Goal: Find specific page/section: Locate item on page

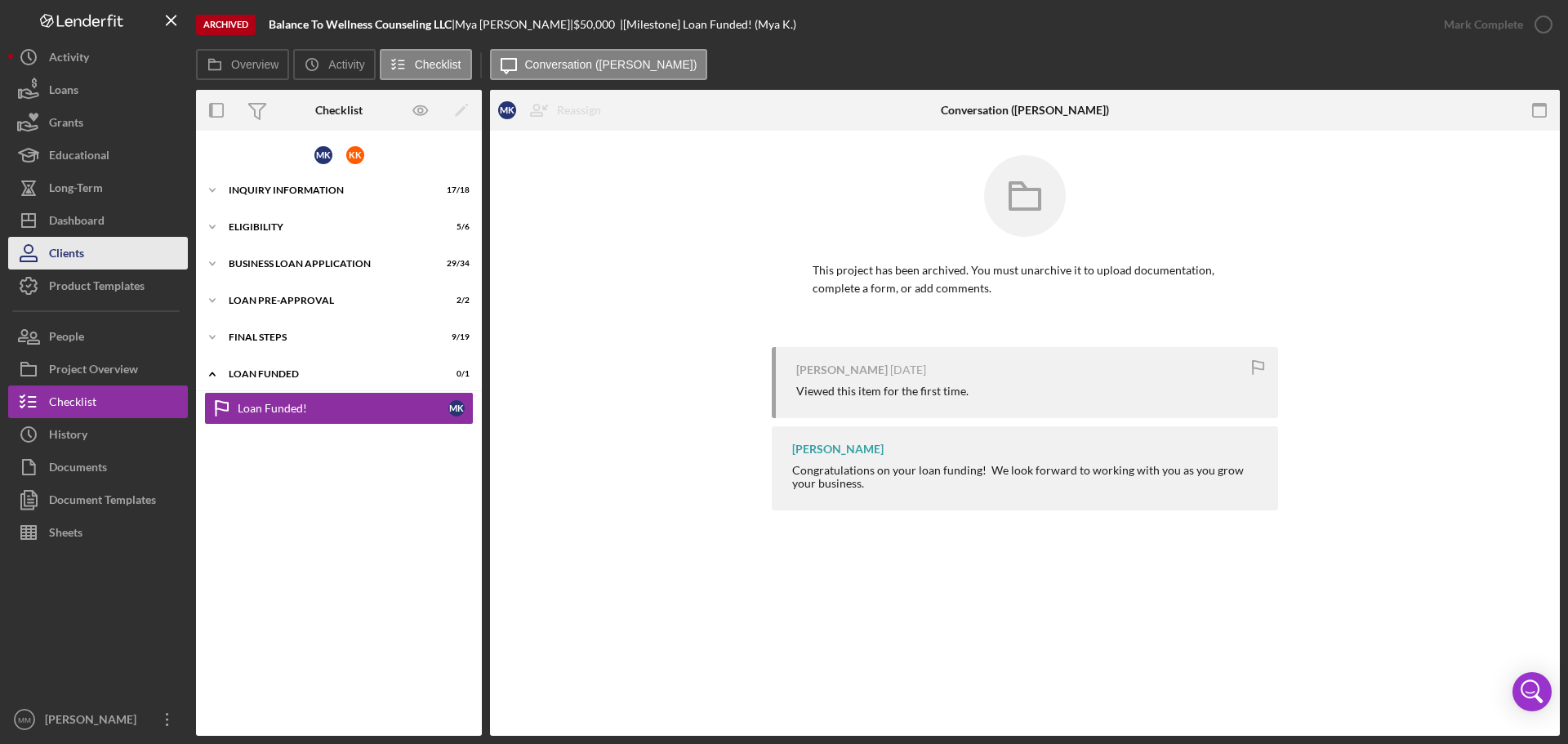
click at [71, 255] on div "Clients" at bounding box center [66, 255] width 35 height 37
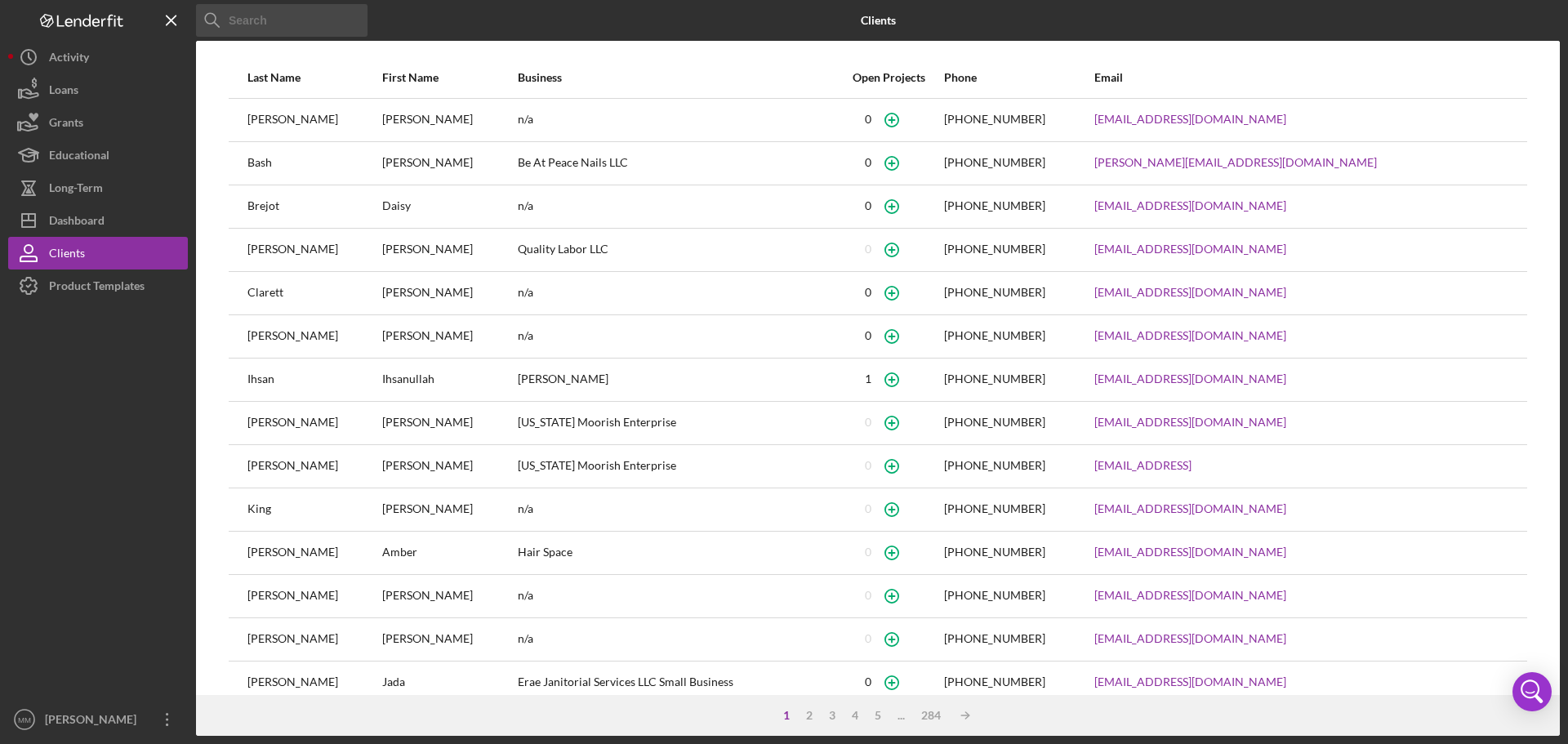
click at [292, 23] on input at bounding box center [281, 20] width 172 height 33
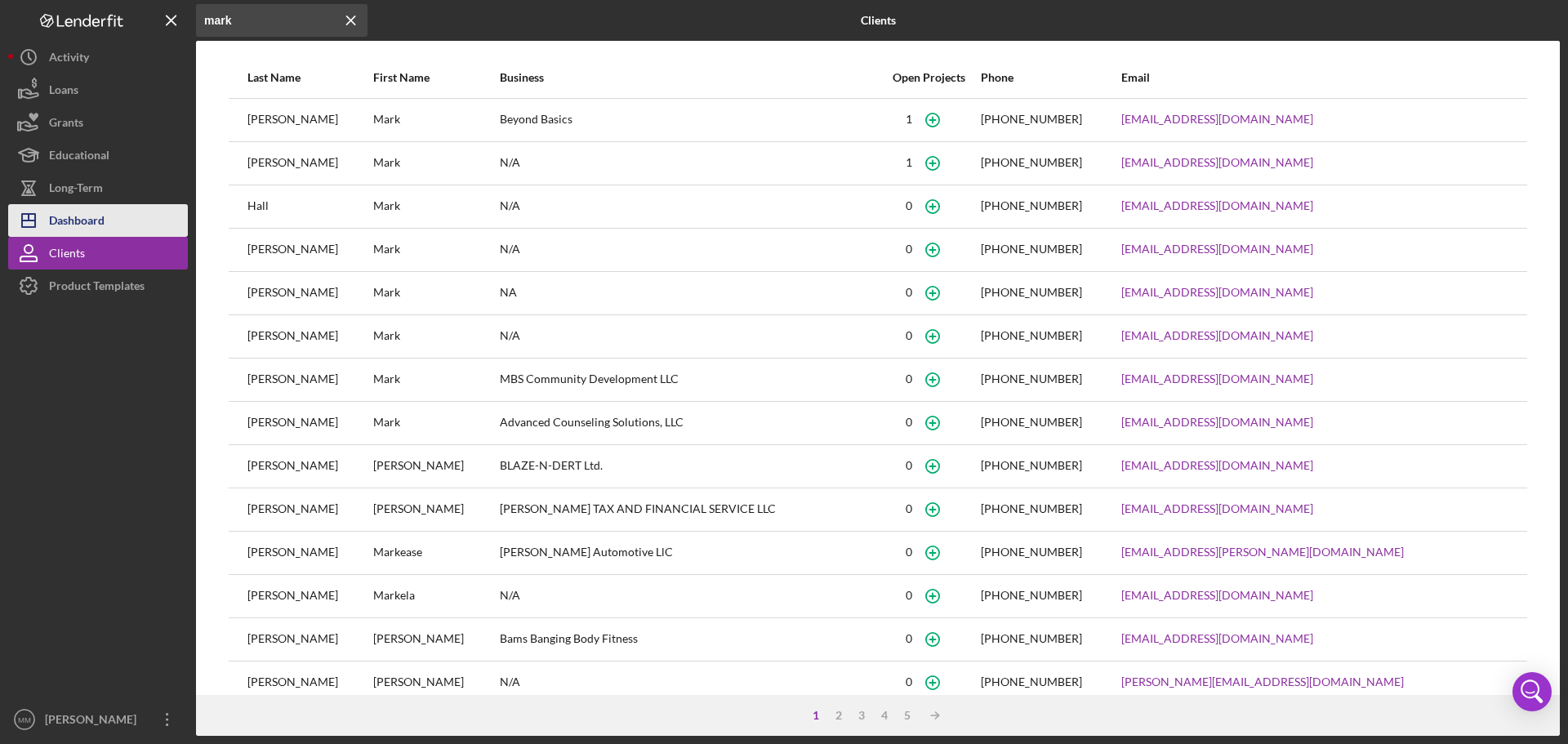
type input "mark"
click at [83, 211] on div "Dashboard" at bounding box center [76, 222] width 55 height 37
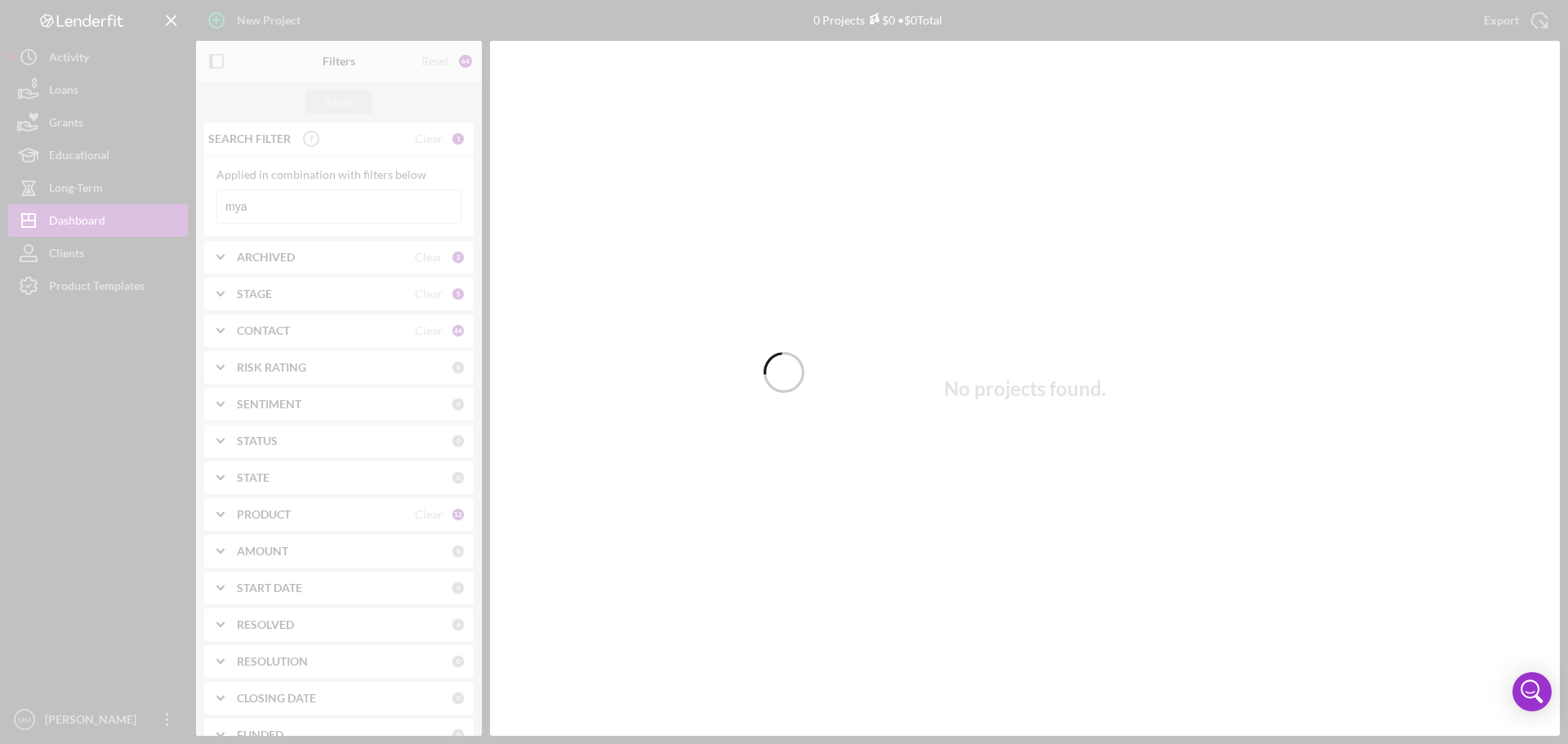
click at [275, 212] on div at bounding box center [784, 372] width 1568 height 744
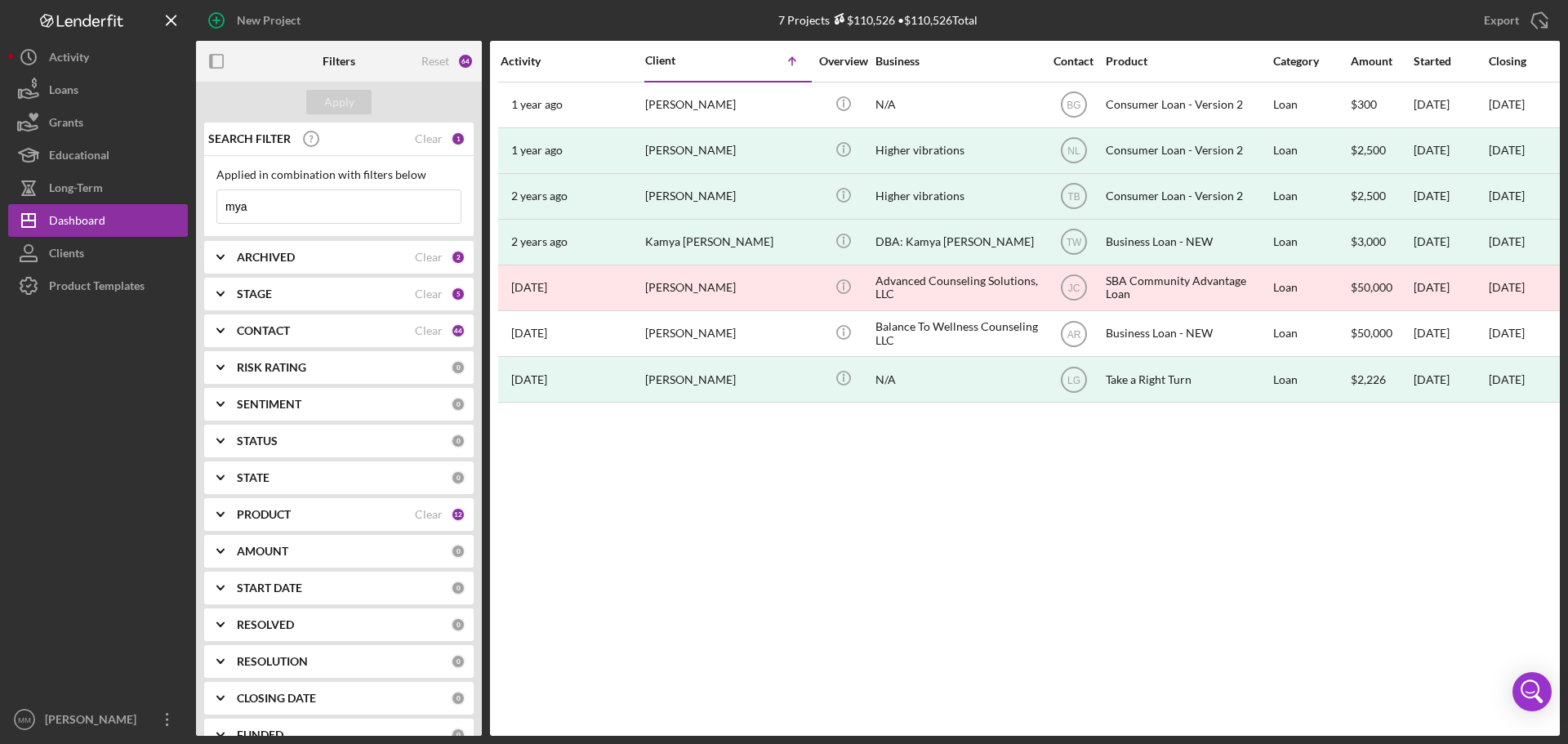
click at [308, 205] on input "mya" at bounding box center [339, 206] width 244 height 33
drag, startPoint x: 308, startPoint y: 205, endPoint x: 312, endPoint y: 215, distance: 10.8
click at [312, 215] on input "mya" at bounding box center [339, 206] width 244 height 33
type input "markham"
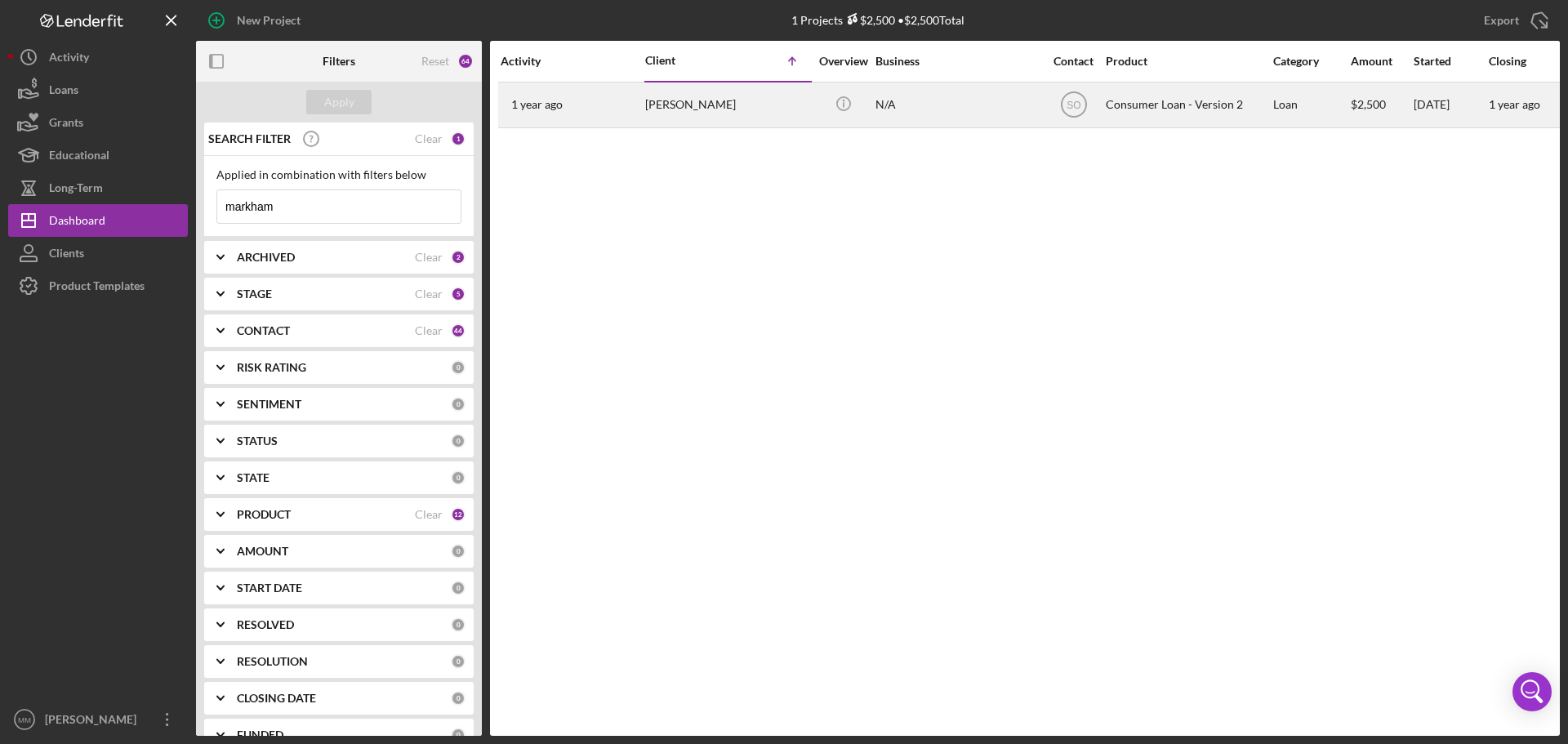
click at [691, 104] on div "[PERSON_NAME]" at bounding box center [727, 105] width 163 height 43
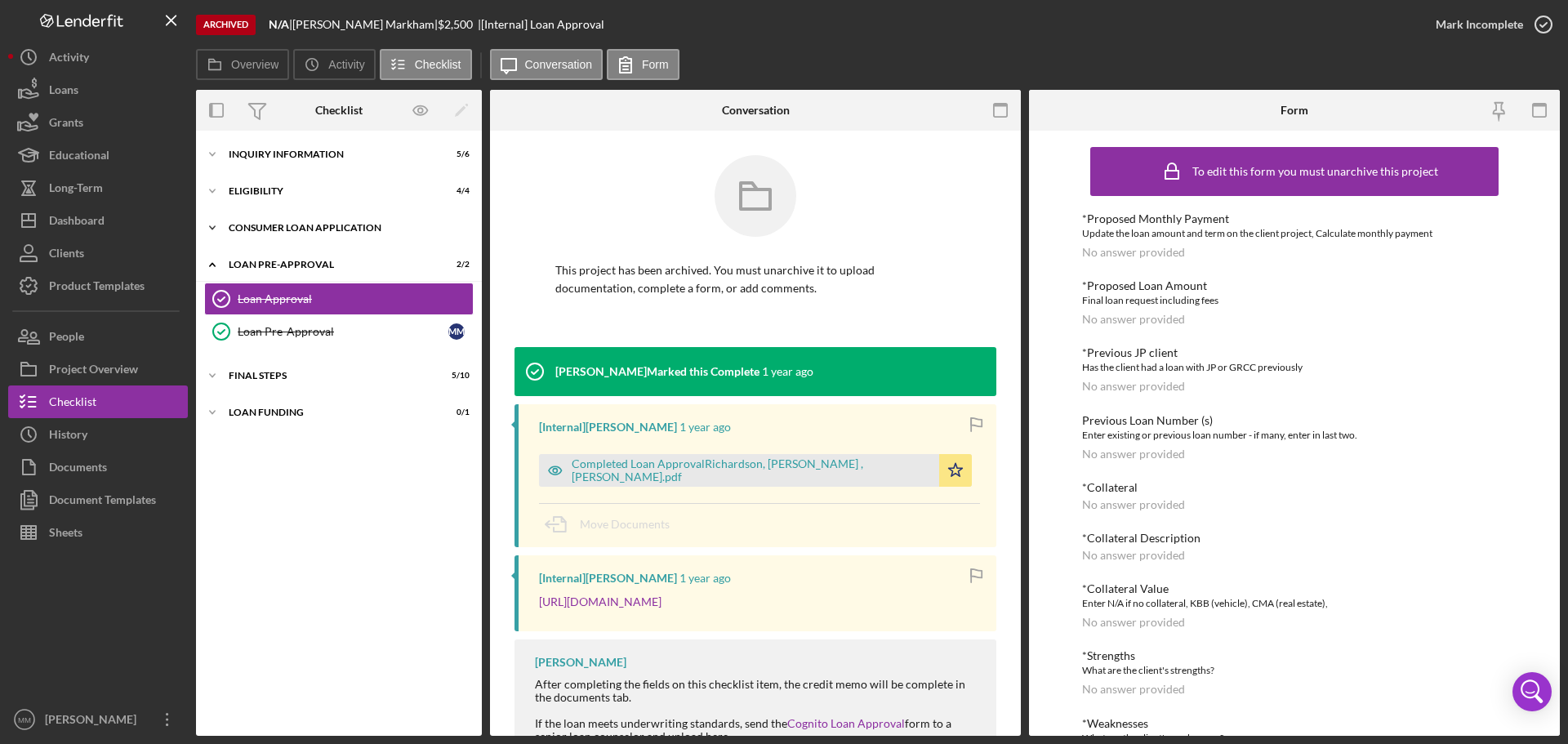
click at [212, 226] on icon "Icon/Expander" at bounding box center [212, 228] width 33 height 33
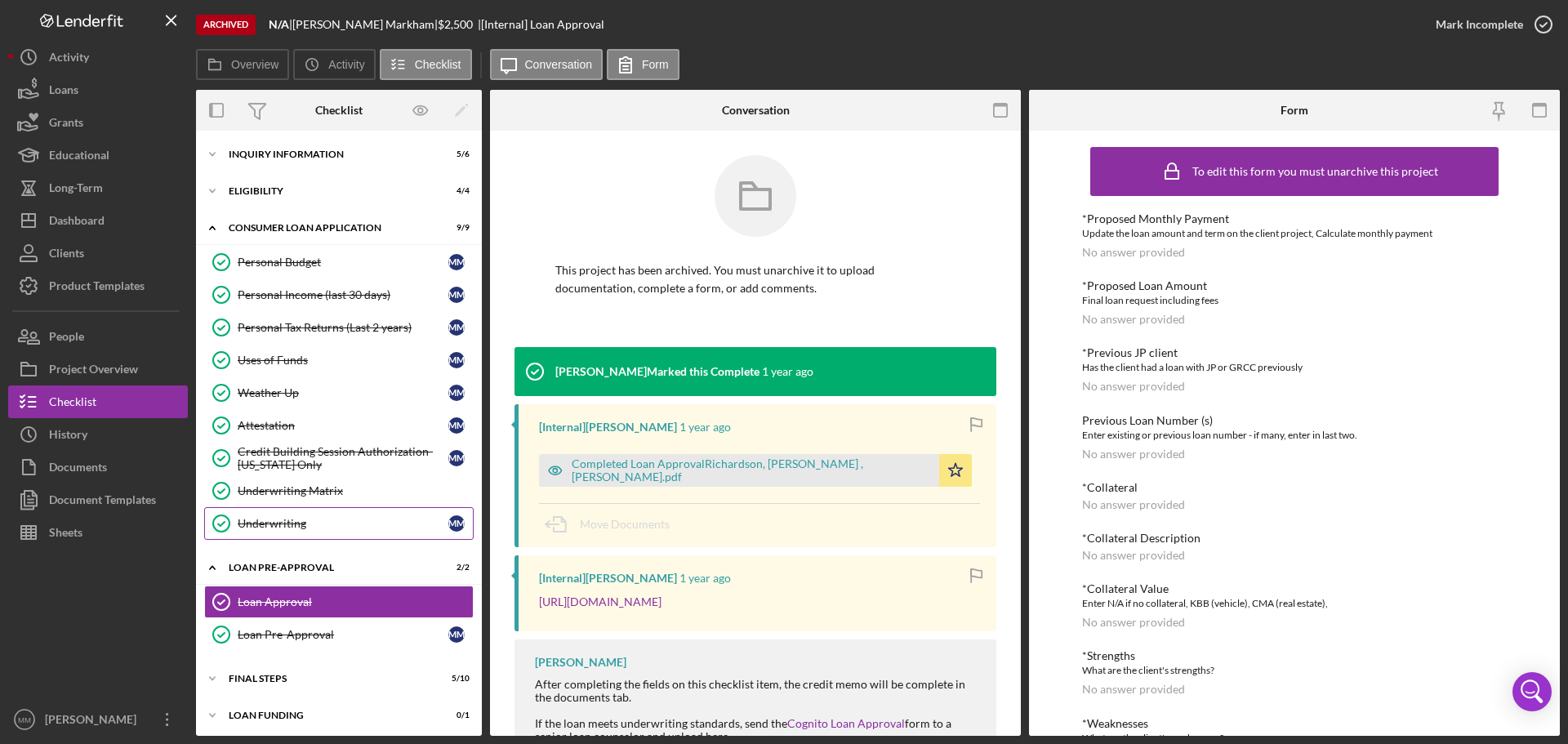
scroll to position [5, 0]
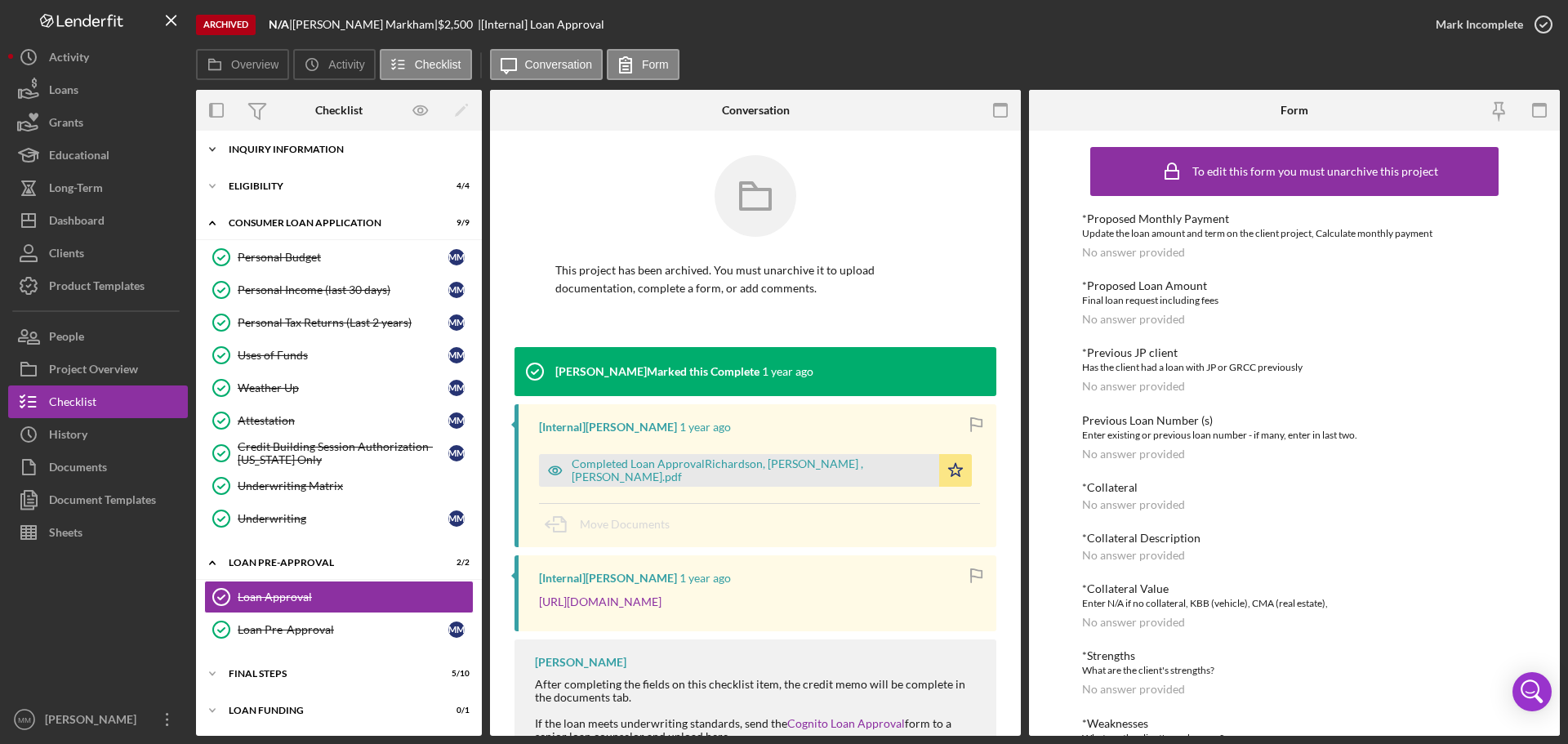
click at [217, 145] on icon "Icon/Expander" at bounding box center [212, 149] width 33 height 33
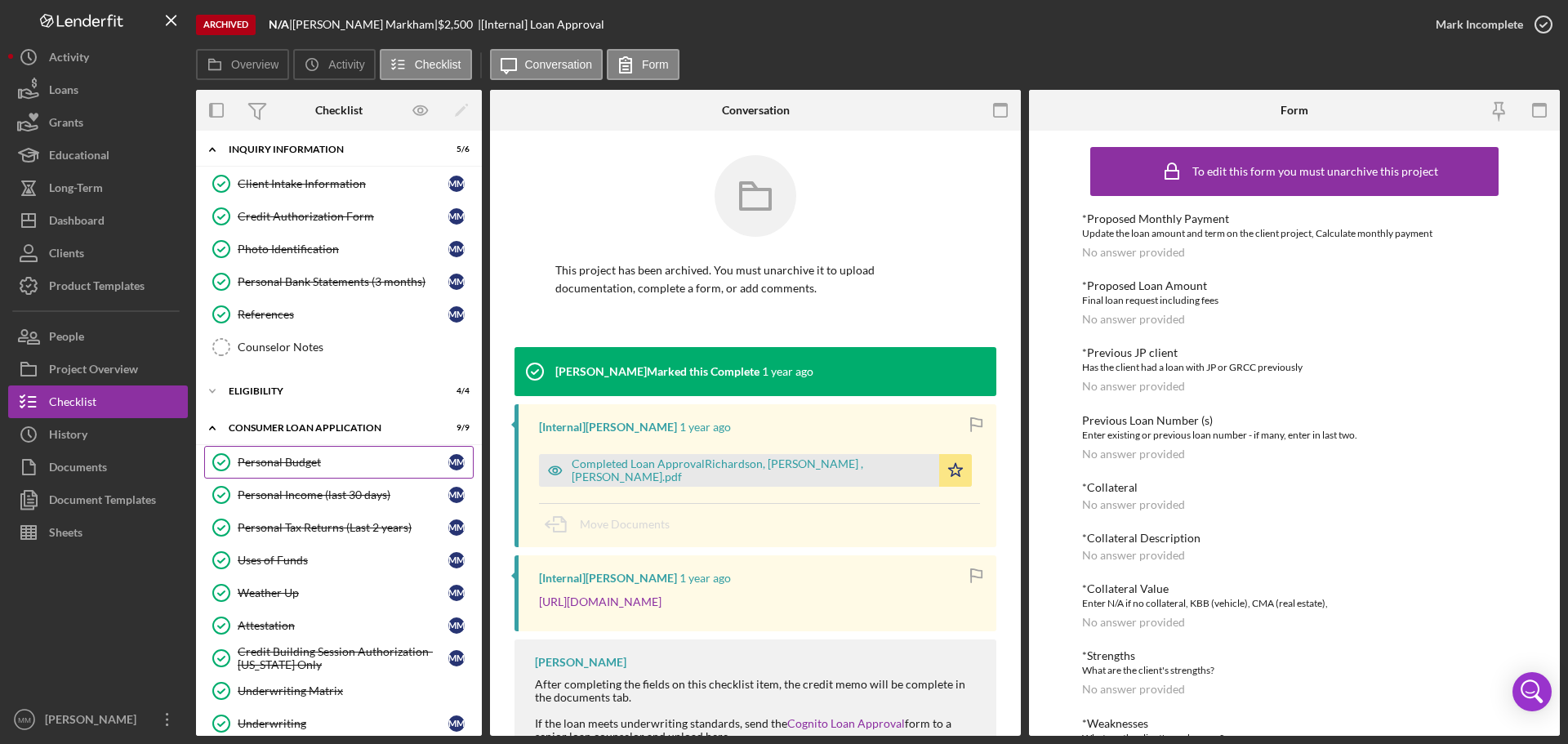
scroll to position [0, 0]
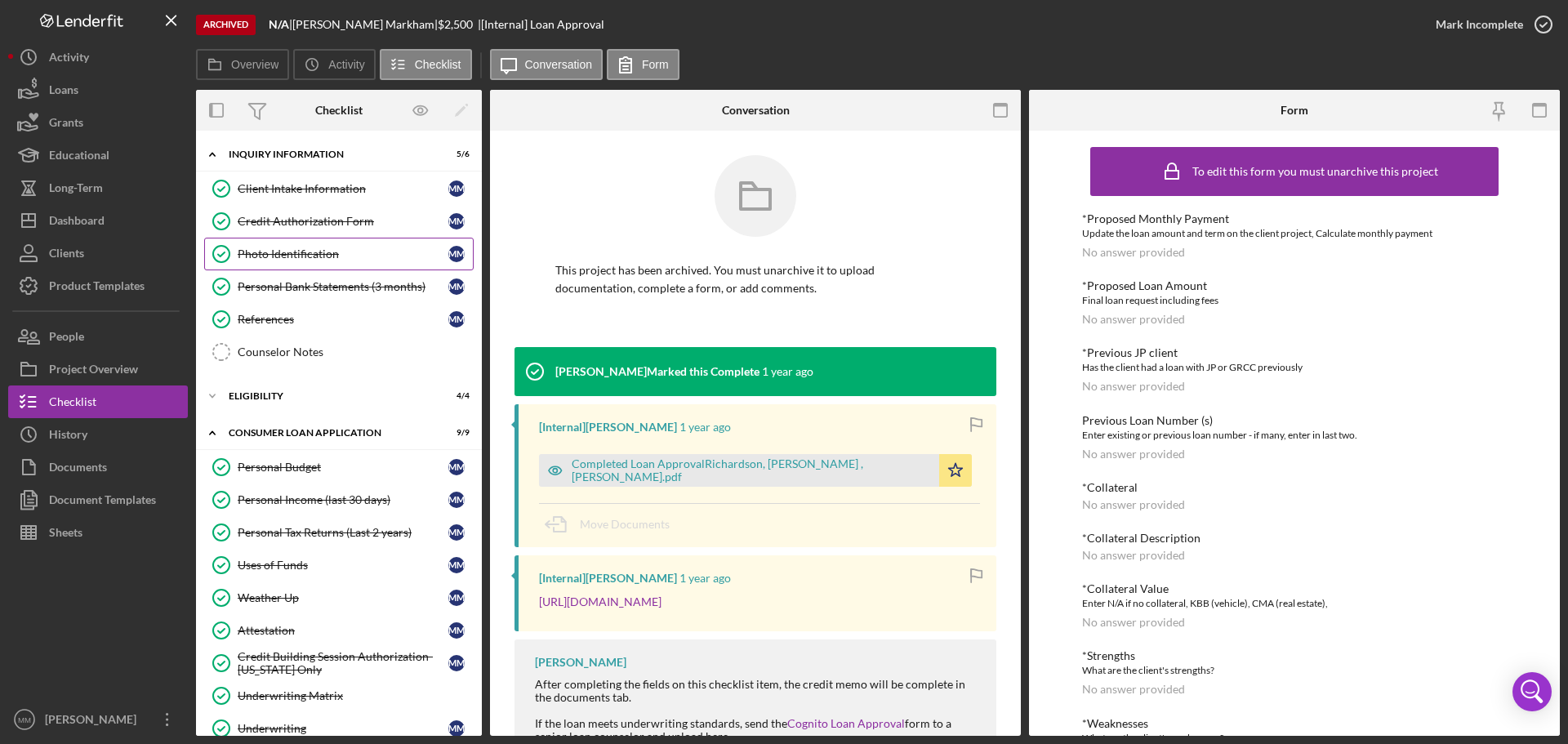
click at [289, 254] on div "Photo Identification" at bounding box center [342, 254] width 211 height 13
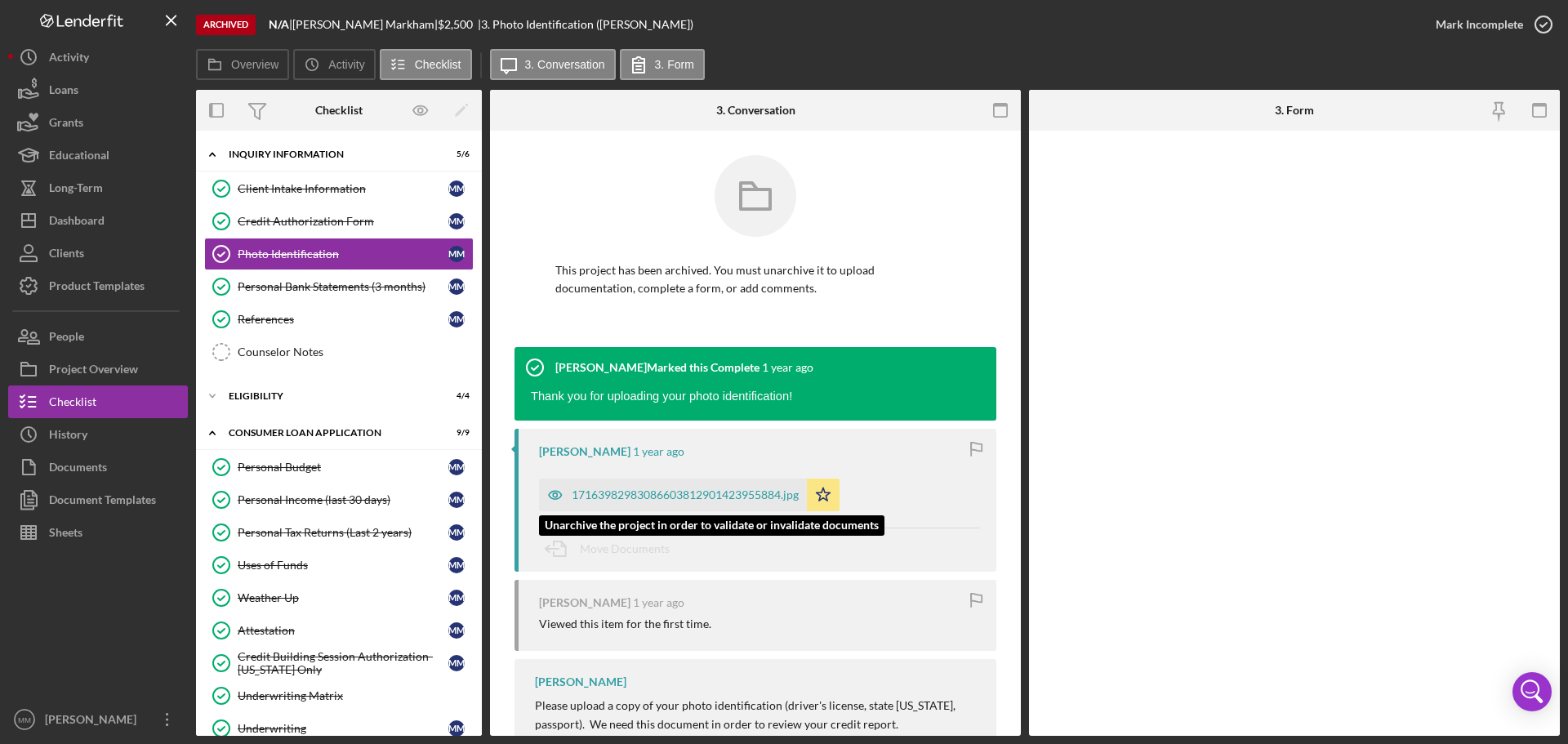
click at [658, 490] on div "17163982983086603812901423955884.jpg" at bounding box center [686, 495] width 227 height 13
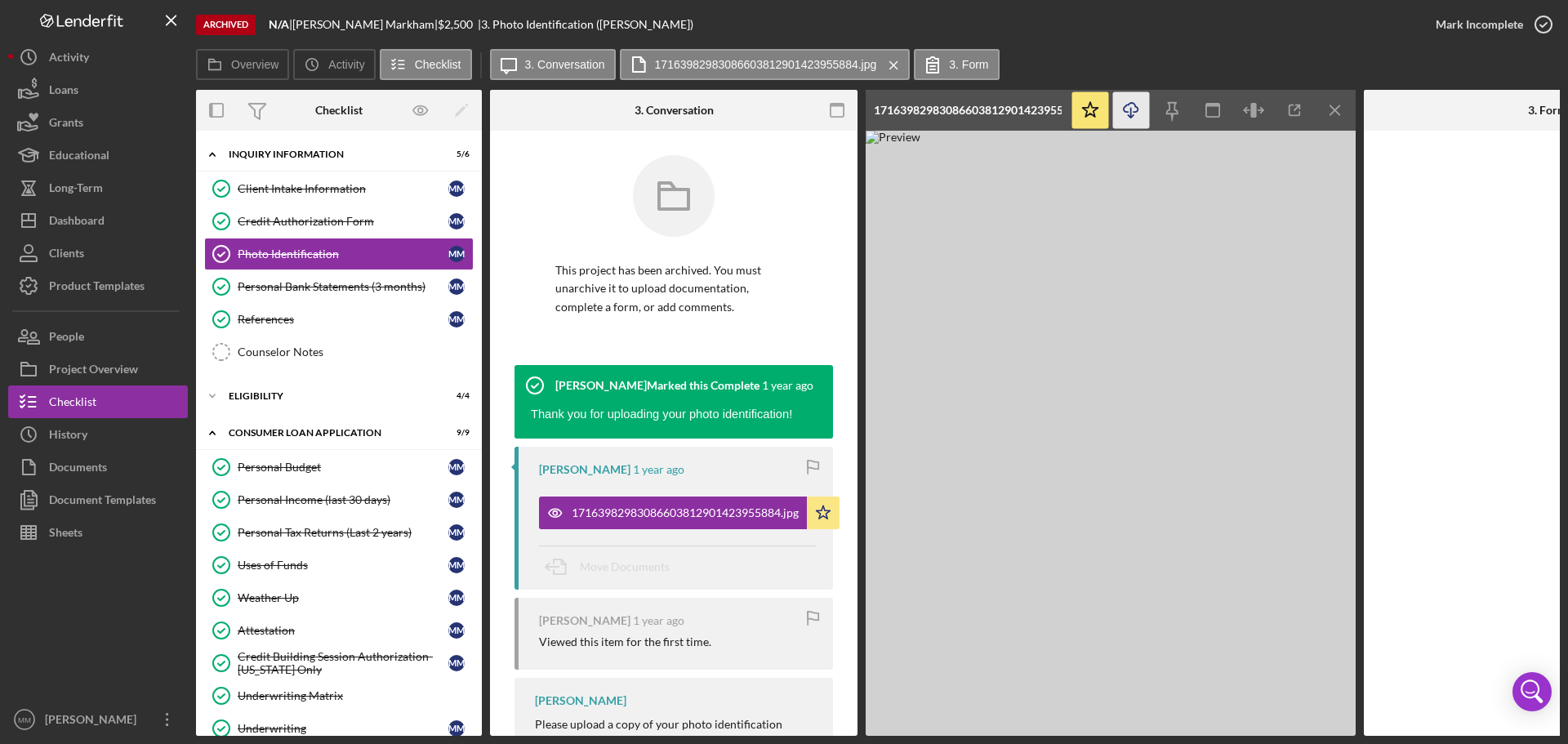
click at [1135, 112] on icon "button" at bounding box center [1130, 108] width 14 height 9
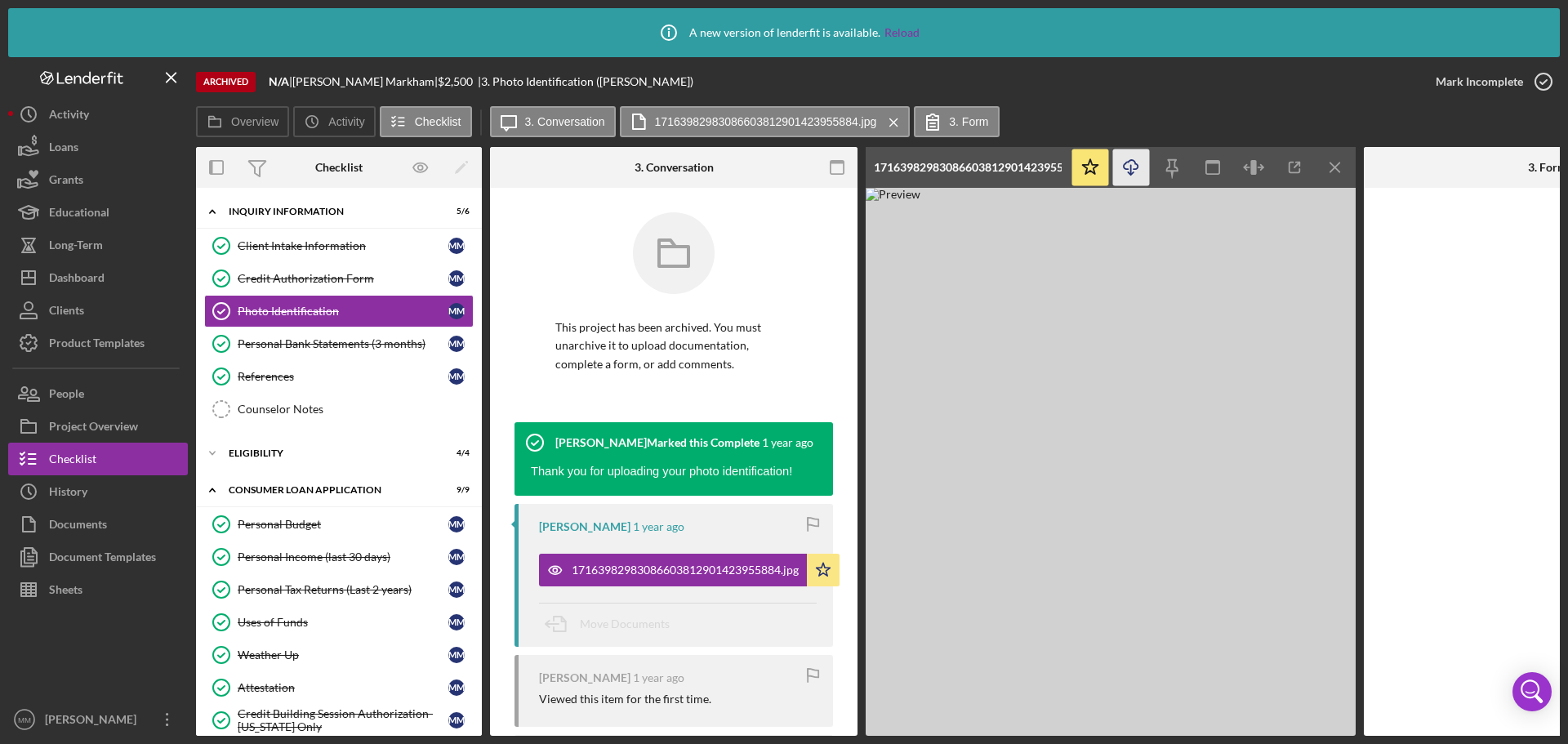
click at [1061, 106] on div "Overview Icon/History Activity Checklist Icon/Message 3. Conversation 171639829…" at bounding box center [878, 122] width 1364 height 33
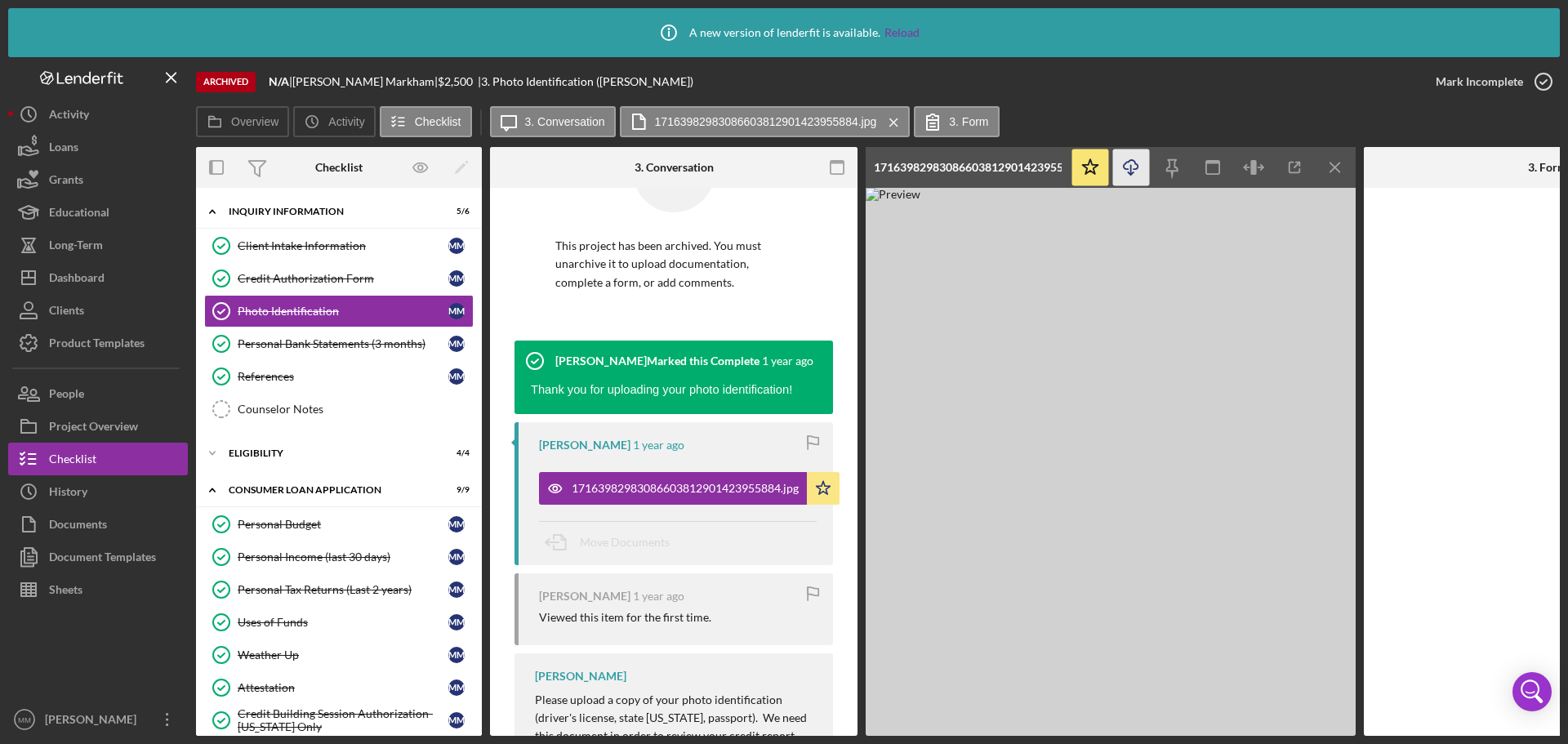
drag, startPoint x: 901, startPoint y: 226, endPoint x: 934, endPoint y: 472, distance: 248.2
click at [934, 472] on img at bounding box center [1110, 462] width 490 height 548
click at [1299, 162] on polyline "button" at bounding box center [1298, 164] width 4 height 4
click at [1340, 169] on icon "Icon/Menu Close" at bounding box center [1335, 167] width 37 height 37
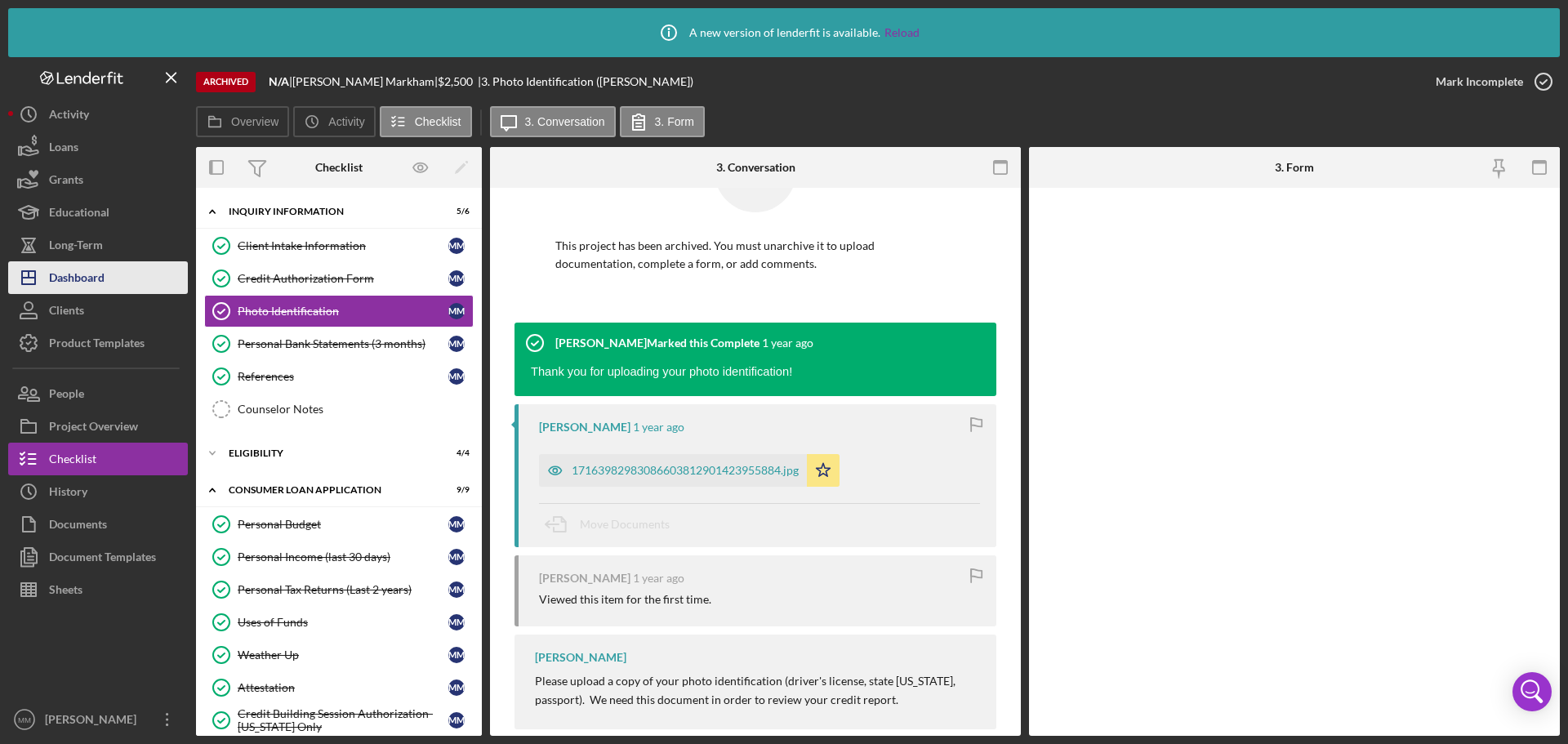
click at [92, 275] on div "Dashboard" at bounding box center [76, 280] width 55 height 37
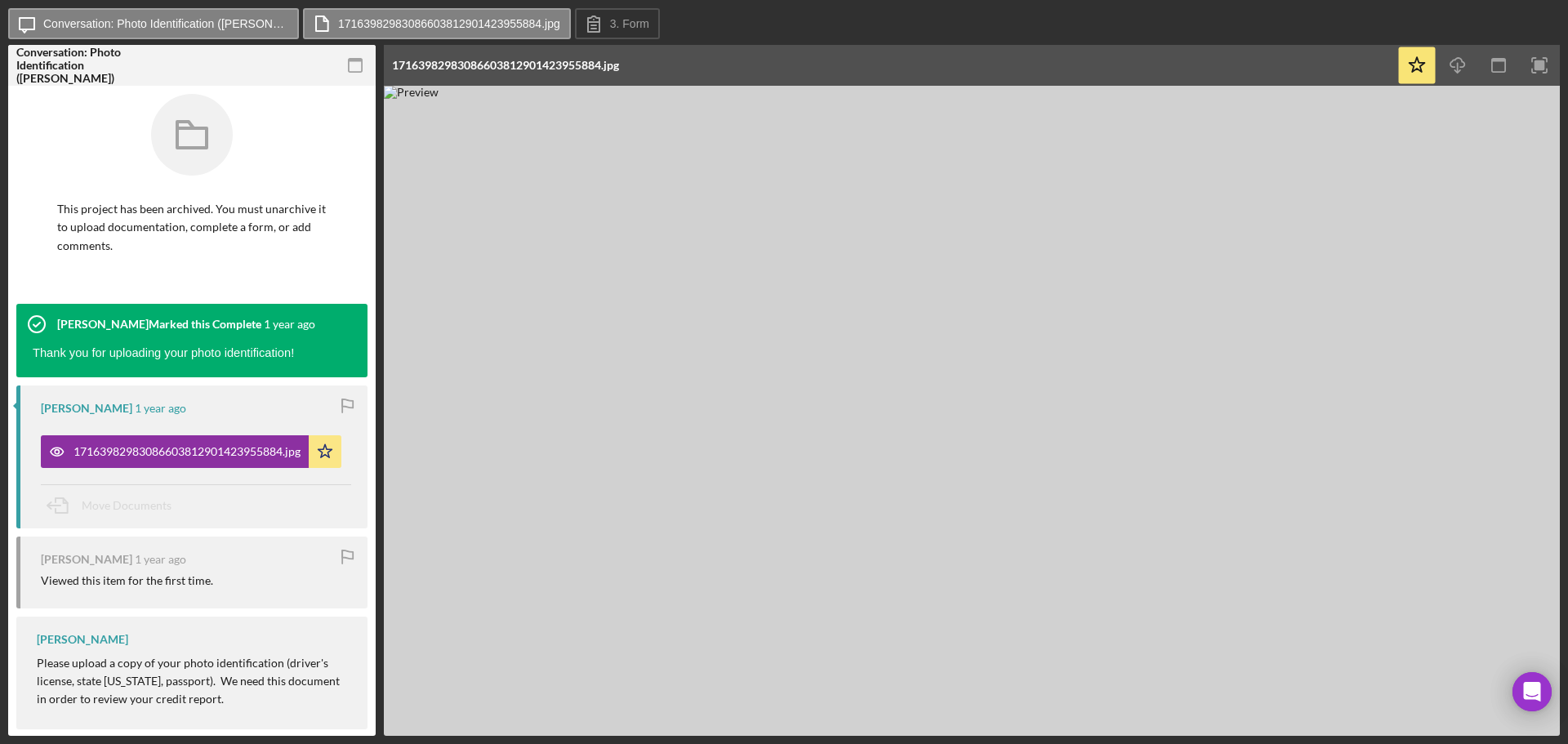
drag, startPoint x: 943, startPoint y: 287, endPoint x: 663, endPoint y: 289, distance: 280.0
drag, startPoint x: 663, startPoint y: 289, endPoint x: 649, endPoint y: 182, distance: 107.9
drag, startPoint x: 649, startPoint y: 182, endPoint x: 629, endPoint y: 175, distance: 21.2
click at [478, 279] on img at bounding box center [972, 410] width 1176 height 650
